Goal: Navigation & Orientation: Find specific page/section

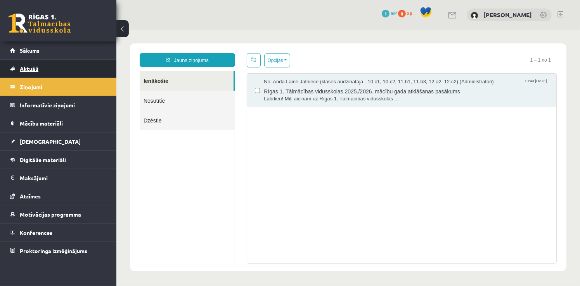
click at [59, 73] on link "Aktuāli" at bounding box center [58, 69] width 97 height 18
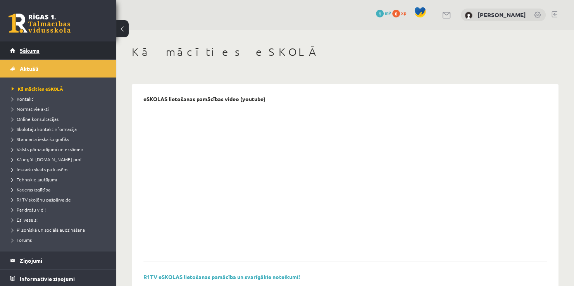
click at [58, 54] on link "Sākums" at bounding box center [58, 50] width 97 height 18
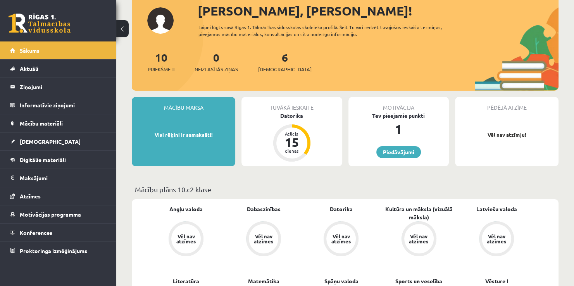
scroll to position [55, 0]
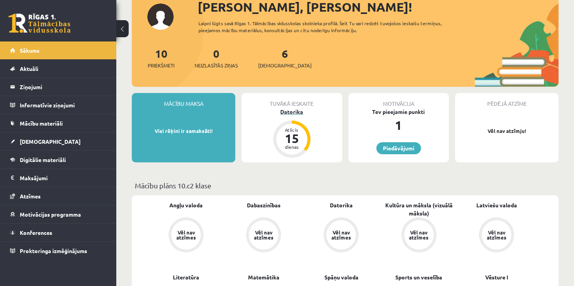
click at [297, 146] on div "dienas" at bounding box center [291, 147] width 23 height 5
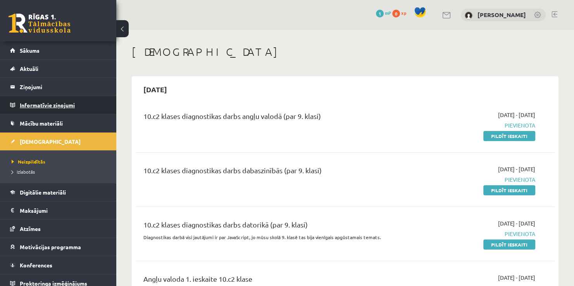
click at [62, 105] on legend "Informatīvie ziņojumi 0" at bounding box center [63, 105] width 87 height 18
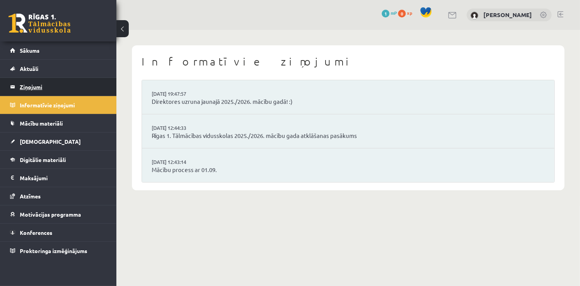
click at [56, 87] on legend "Ziņojumi 0" at bounding box center [63, 87] width 87 height 18
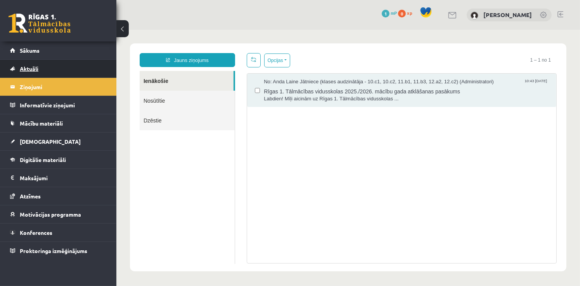
click at [55, 74] on link "Aktuāli" at bounding box center [58, 69] width 97 height 18
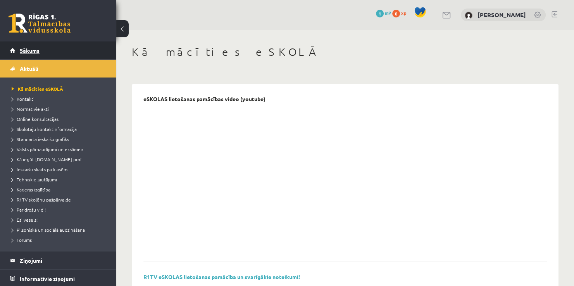
click at [55, 54] on link "Sākums" at bounding box center [58, 50] width 97 height 18
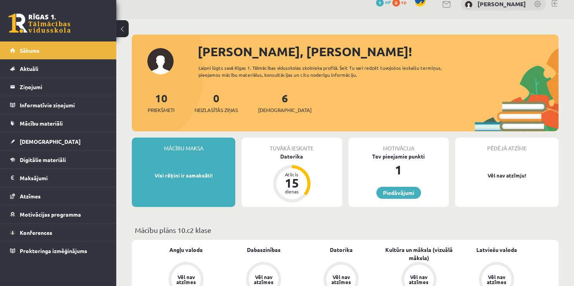
scroll to position [12, 0]
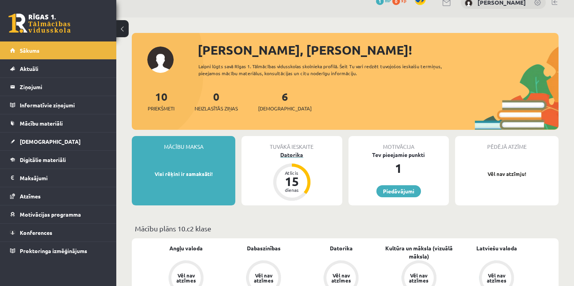
click at [299, 183] on div "15" at bounding box center [291, 181] width 23 height 12
